Goal: Transaction & Acquisition: Purchase product/service

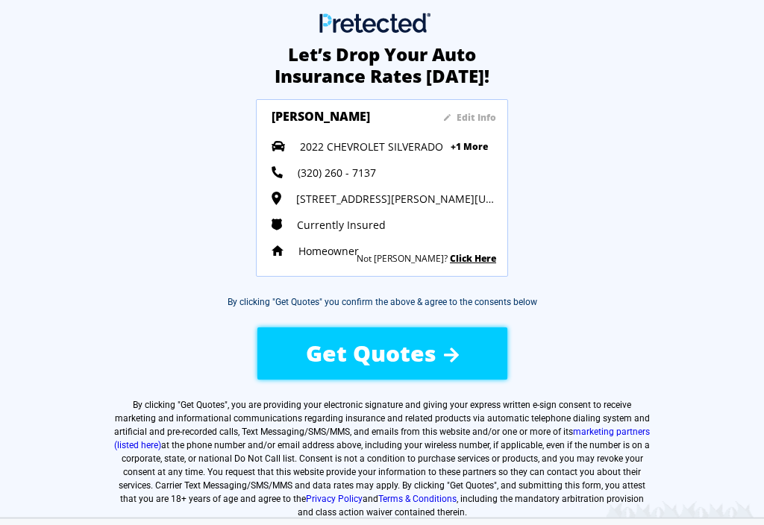
click at [380, 157] on div "Edit Info Diane Hodel 2022 CHEVROLET SILVERADO +1 More 2019 BUICK ENCLAVE (320)…" at bounding box center [384, 188] width 225 height 154
click at [332, 145] on span "2022 CHEVROLET SILVERADO" at bounding box center [371, 146] width 143 height 14
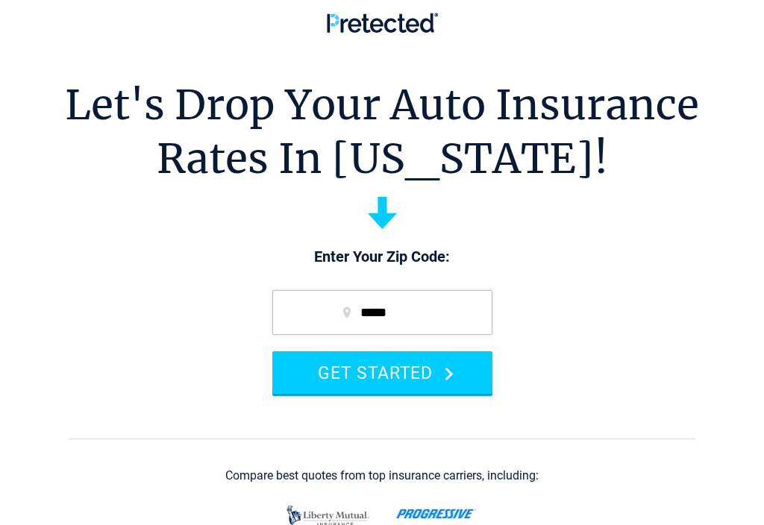
click at [360, 378] on button "GET STARTED" at bounding box center [382, 372] width 220 height 43
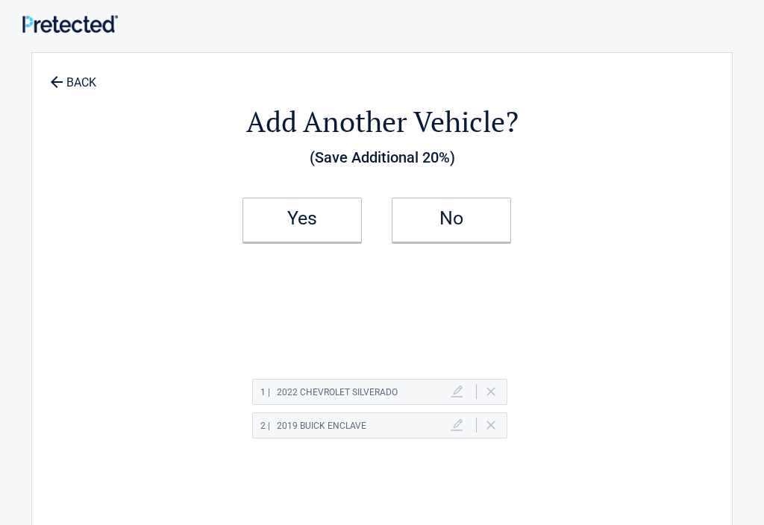
click at [60, 79] on icon at bounding box center [56, 81] width 16 height 16
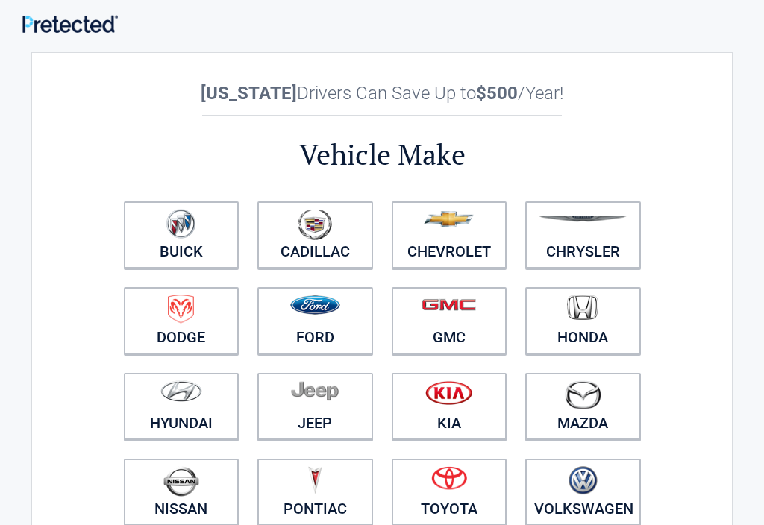
click at [427, 248] on link "Chevrolet" at bounding box center [450, 234] width 116 height 67
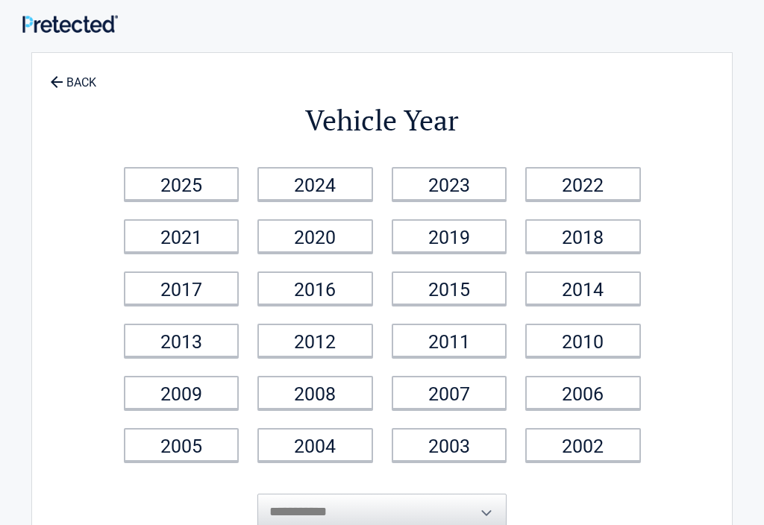
click at [188, 195] on link "2025" at bounding box center [182, 184] width 116 height 34
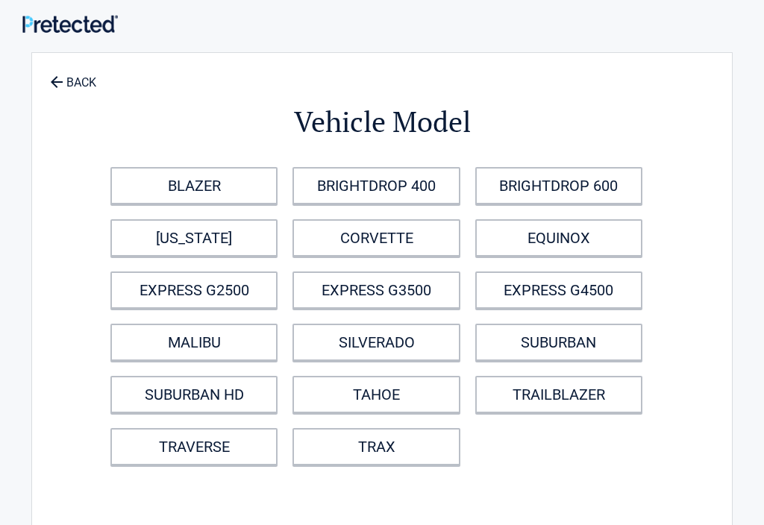
click at [352, 348] on link "SILVERADO" at bounding box center [375, 342] width 167 height 37
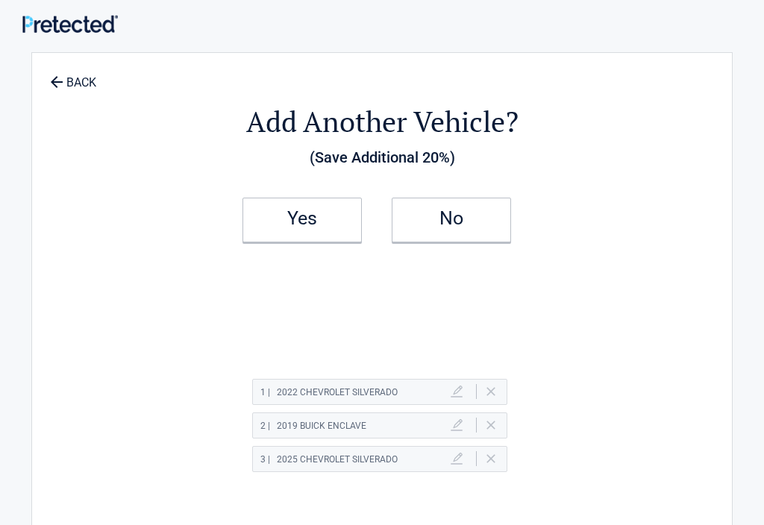
click at [301, 241] on link "Yes" at bounding box center [301, 220] width 119 height 45
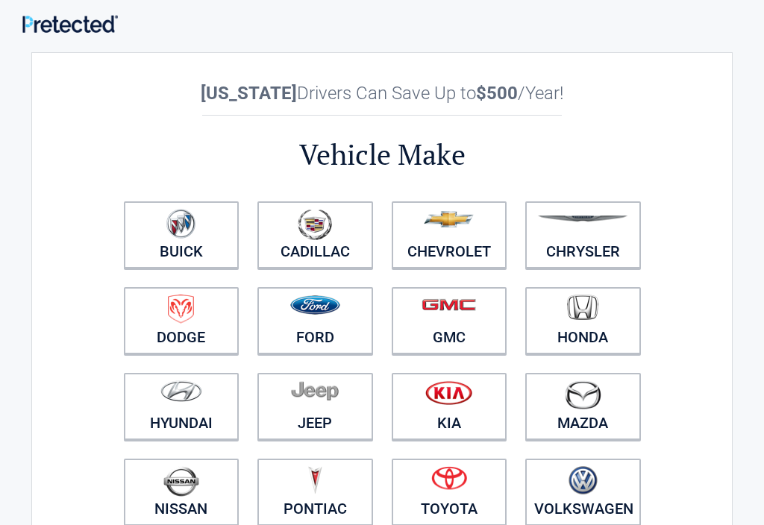
click at [173, 252] on link "Buick" at bounding box center [182, 234] width 116 height 67
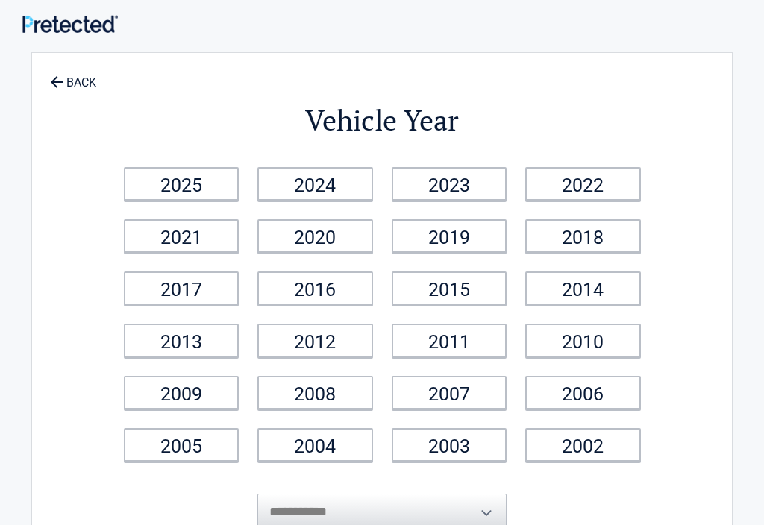
click at [437, 239] on link "2019" at bounding box center [450, 236] width 116 height 34
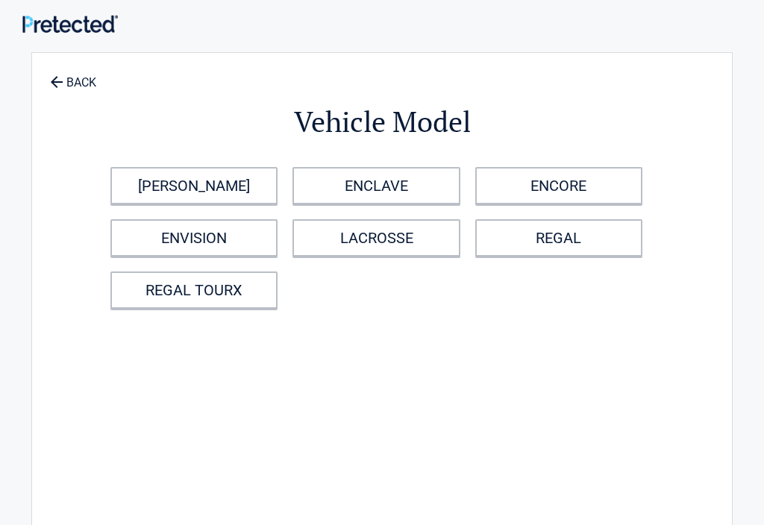
click at [345, 195] on link "ENCLAVE" at bounding box center [375, 185] width 167 height 37
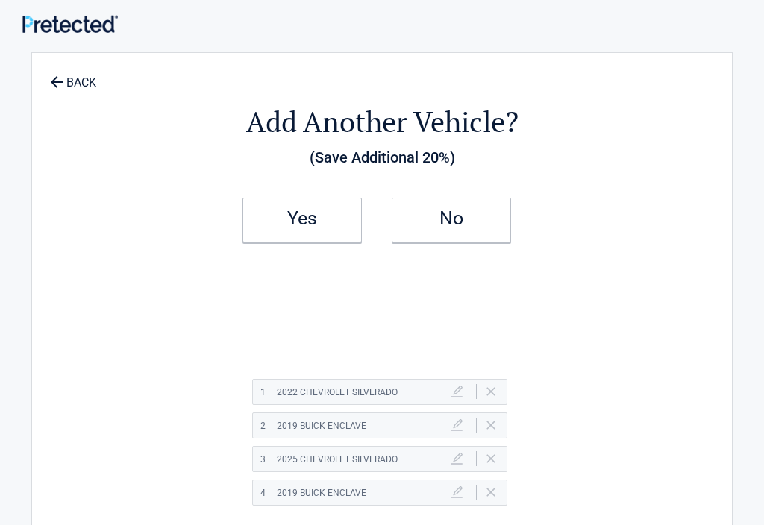
click at [485, 431] on div "2 | 2019 BUICK ENCLAVE [GEOGRAPHIC_DATA]" at bounding box center [379, 426] width 255 height 26
click at [486, 462] on div "3 | 2025 Chevrolet SILVERADO Delete" at bounding box center [379, 459] width 255 height 26
click at [432, 222] on h2 "No" at bounding box center [451, 218] width 88 height 10
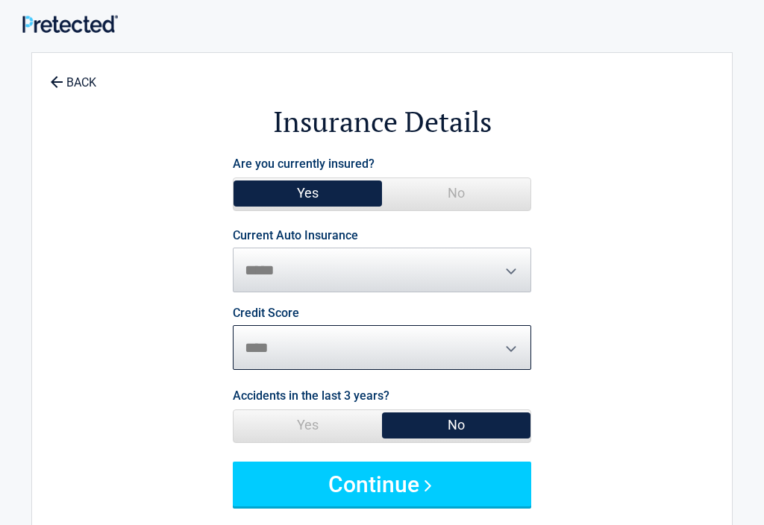
click at [267, 351] on select "********* **** ******* ****" at bounding box center [382, 347] width 298 height 45
select select "*********"
click at [298, 433] on span "Yes" at bounding box center [307, 425] width 148 height 30
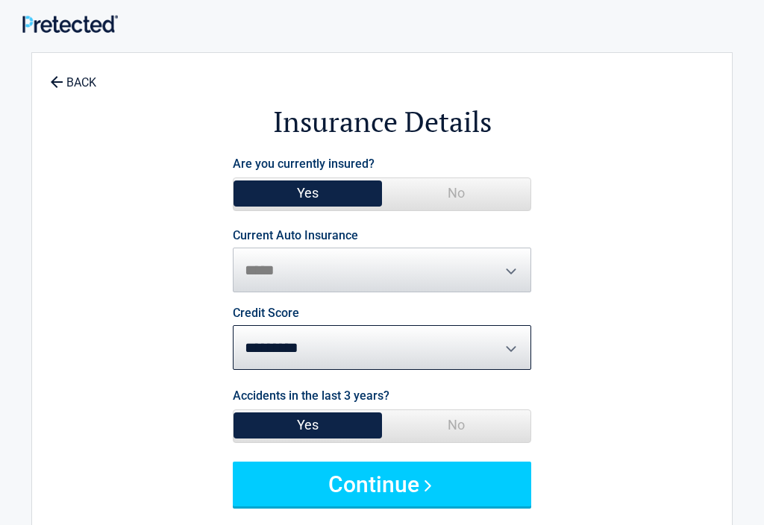
click at [347, 492] on button "Continue" at bounding box center [382, 484] width 298 height 45
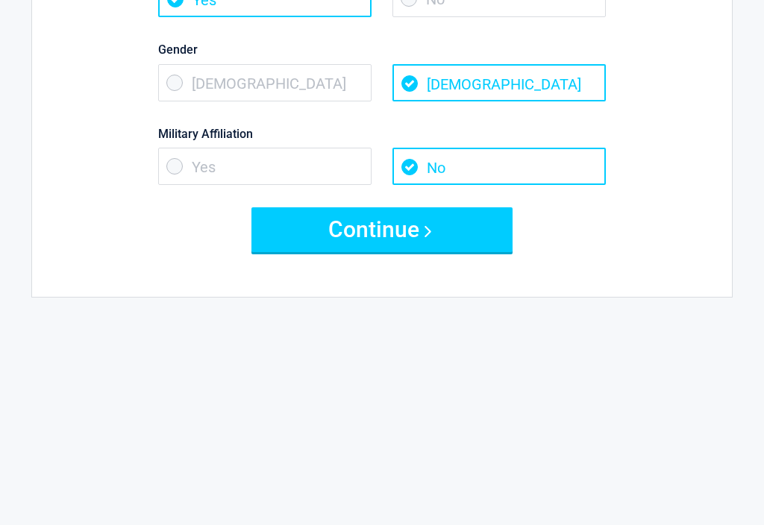
click at [339, 238] on button "Continue" at bounding box center [381, 230] width 261 height 45
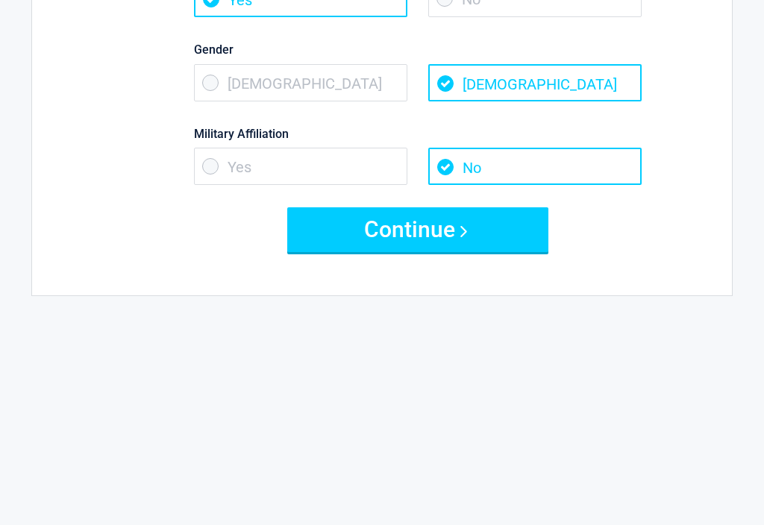
click at [336, 233] on div "**********" at bounding box center [381, 21] width 701 height 550
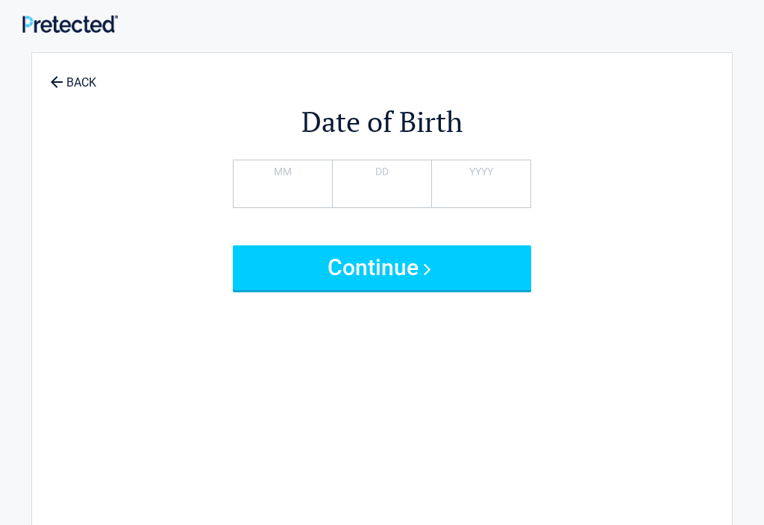
click at [358, 272] on button "Continue" at bounding box center [382, 267] width 298 height 45
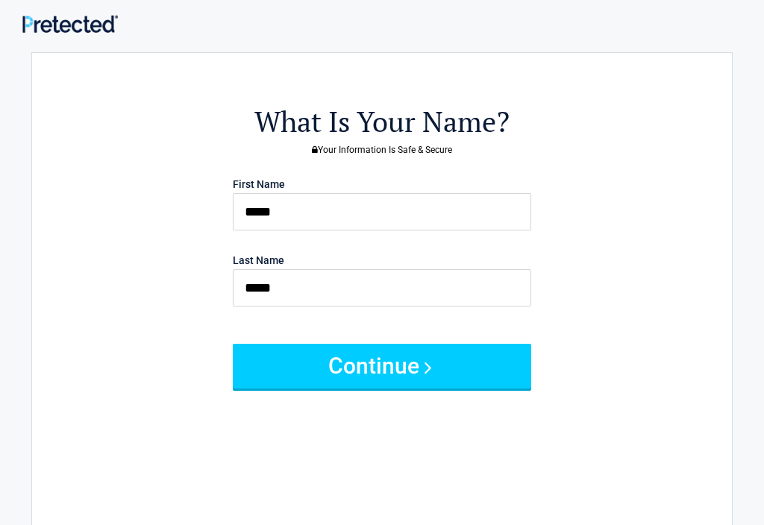
click at [361, 367] on button "Continue" at bounding box center [382, 366] width 298 height 45
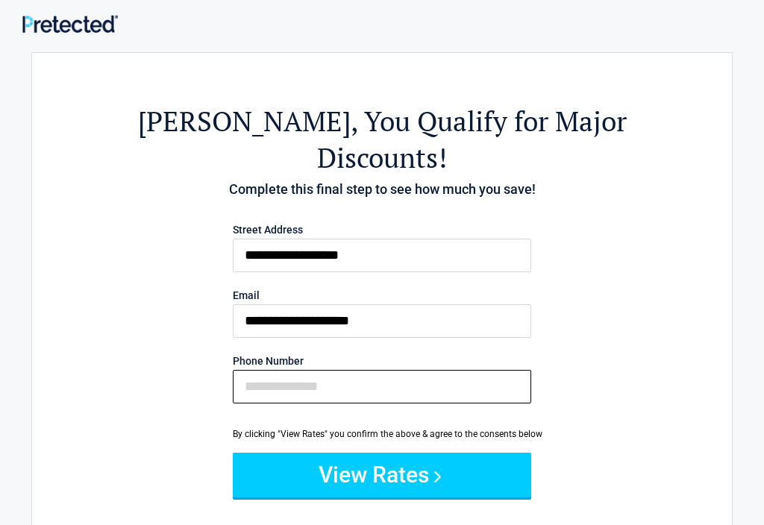
click at [256, 370] on input "Phone Number" at bounding box center [382, 387] width 298 height 34
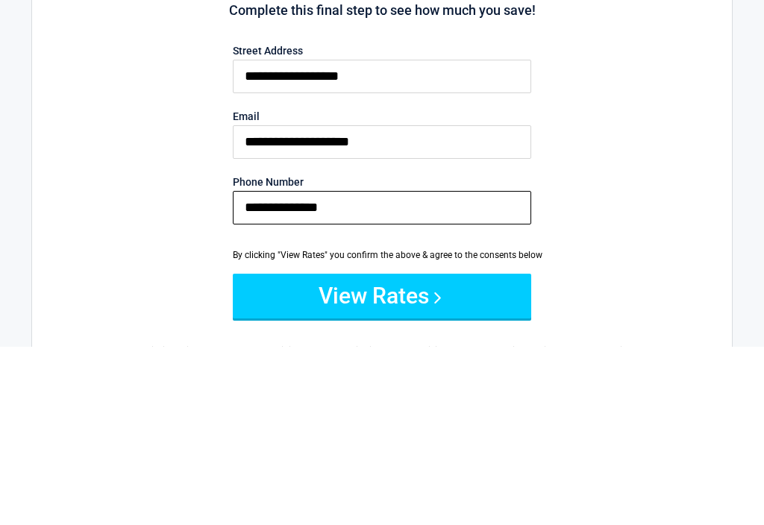
type input "**********"
click at [372, 453] on button "View Rates" at bounding box center [382, 475] width 298 height 45
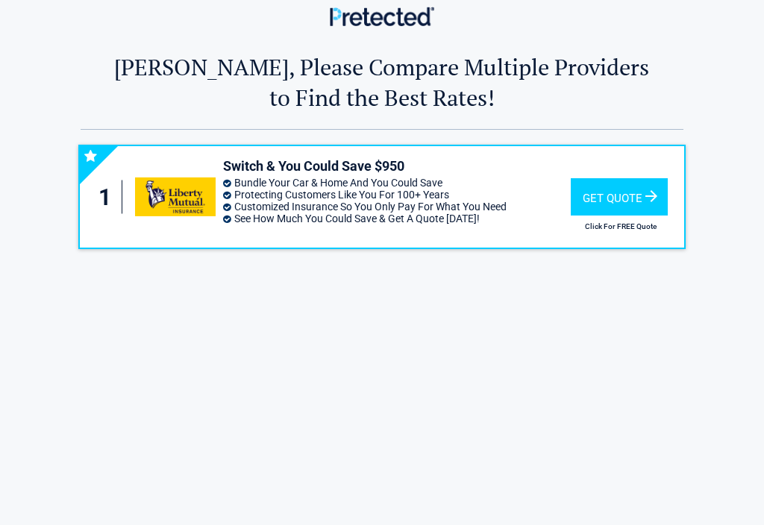
click at [603, 192] on div "Get Quote" at bounding box center [619, 196] width 97 height 37
